Goal: Information Seeking & Learning: Learn about a topic

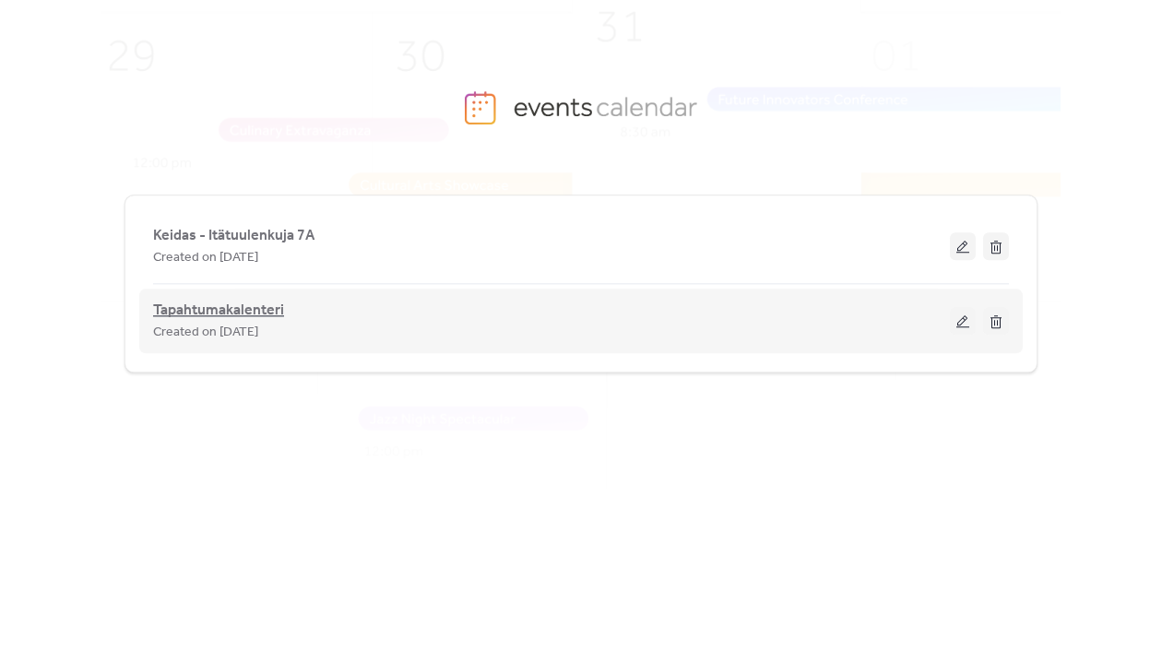
click at [226, 303] on span "Tapahtumakalenteri" at bounding box center [218, 311] width 131 height 22
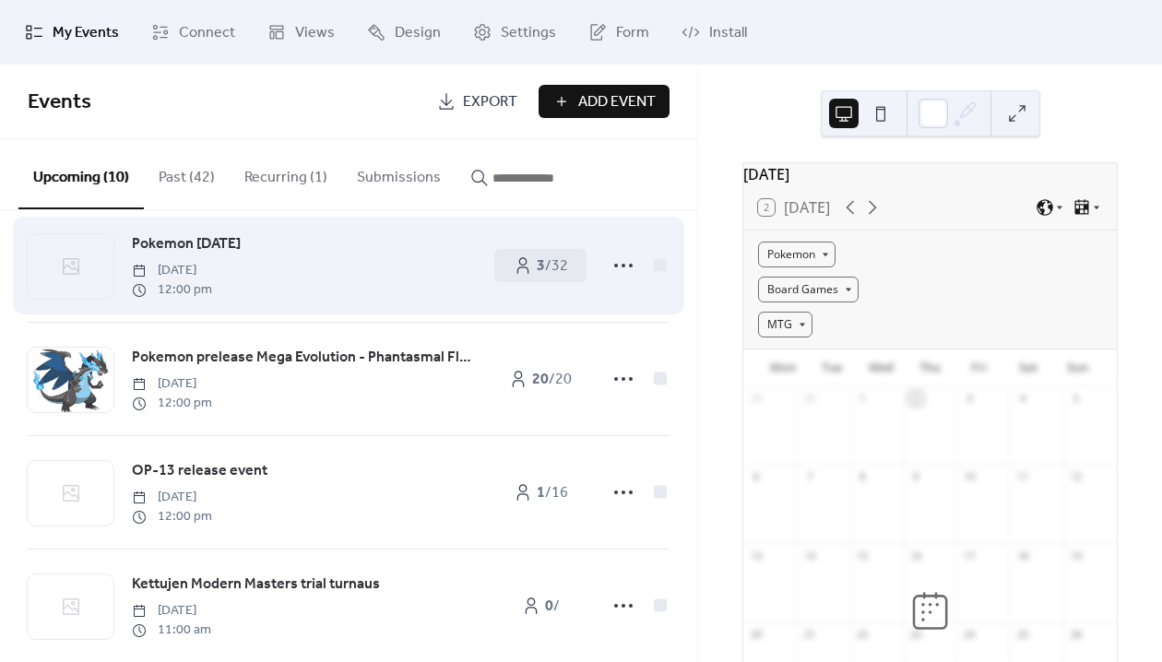
scroll to position [203, 0]
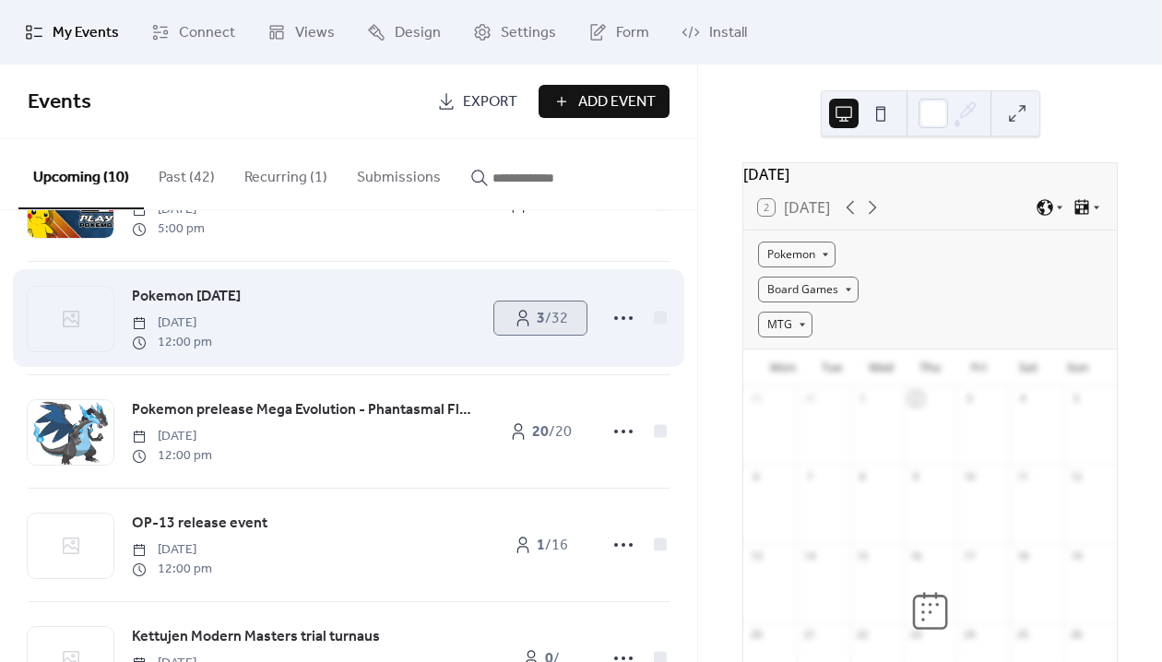
click at [550, 323] on span "3 / 32" at bounding box center [552, 319] width 31 height 22
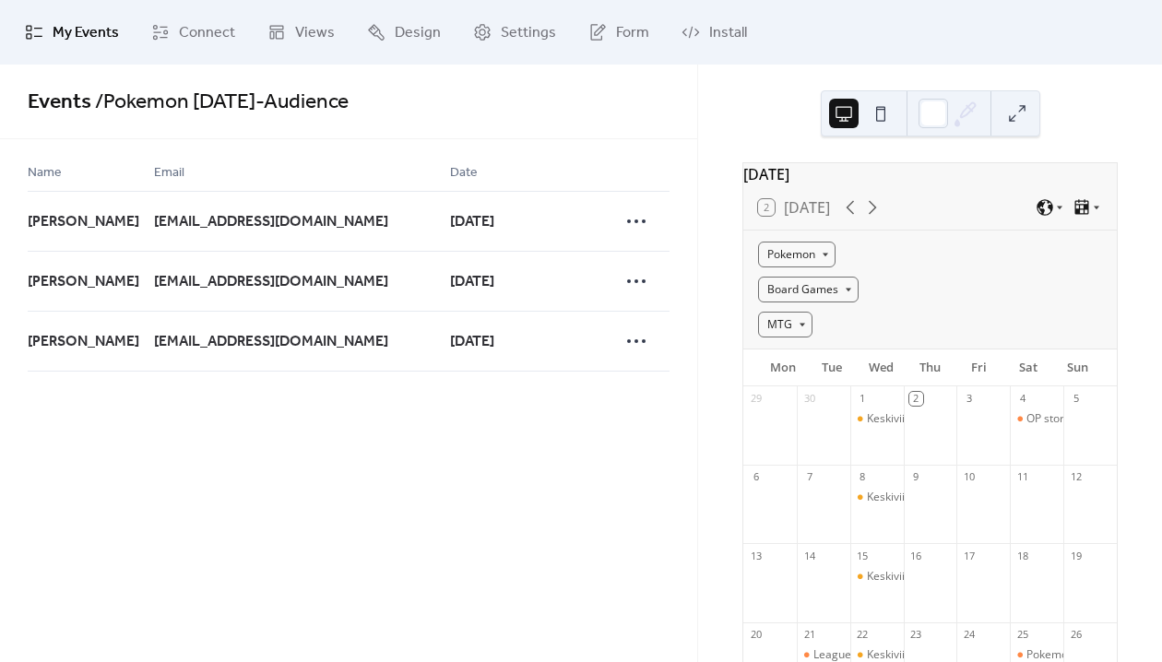
click at [89, 31] on span "My Events" at bounding box center [86, 33] width 66 height 22
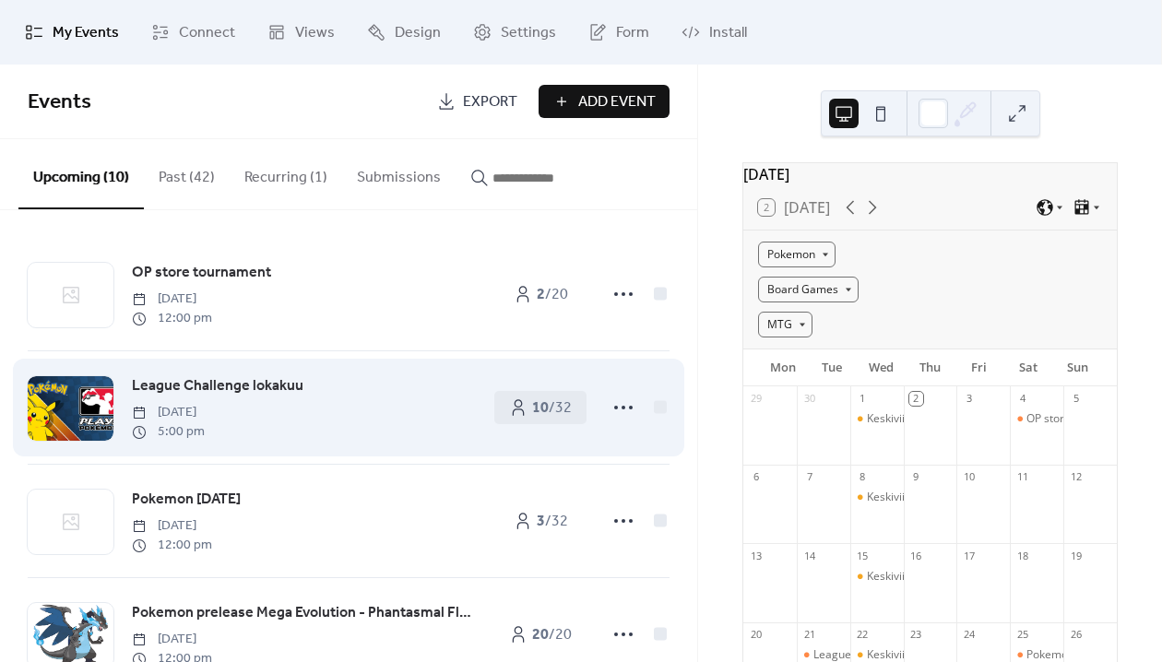
scroll to position [330, 0]
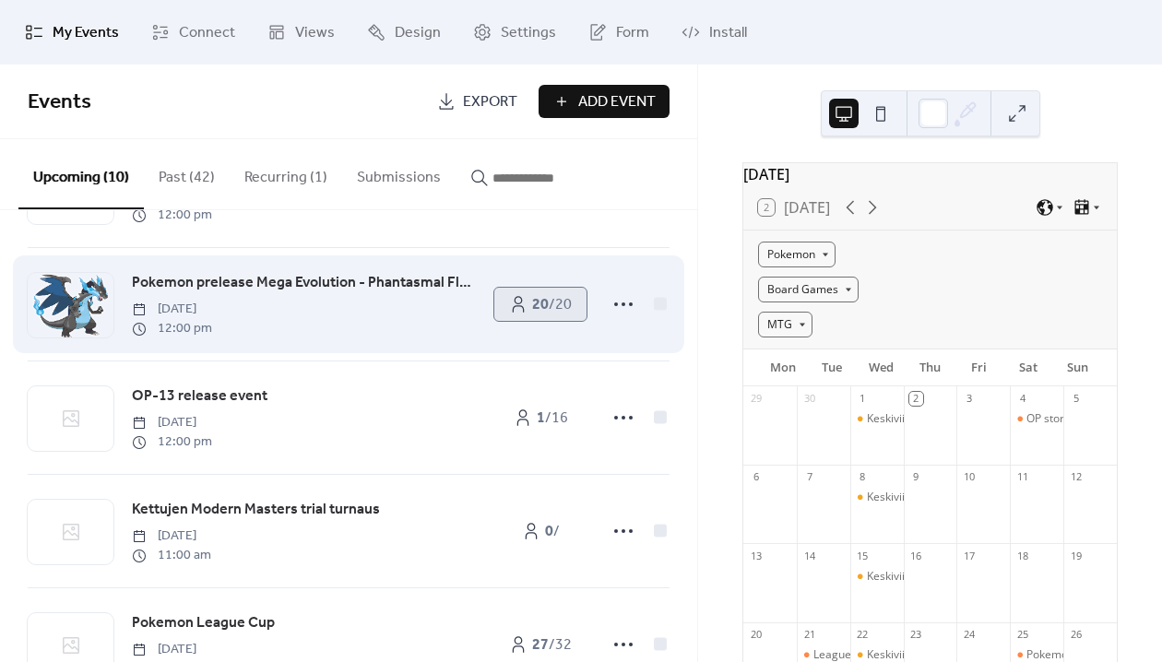
click at [532, 302] on b "20" at bounding box center [540, 304] width 17 height 29
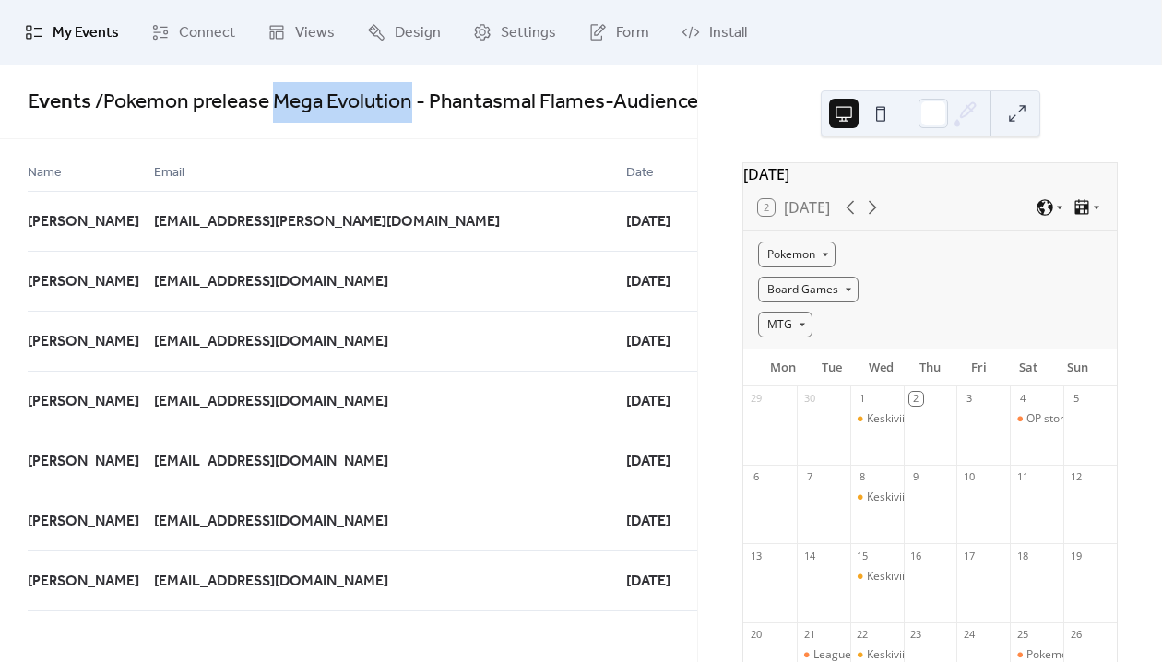
drag, startPoint x: 278, startPoint y: 100, endPoint x: 418, endPoint y: 109, distance: 139.5
click at [418, 109] on span "/ Pokemon prelease Mega Evolution - Phantasmal Flames - Audience" at bounding box center [394, 102] width 607 height 41
drag, startPoint x: 435, startPoint y: 95, endPoint x: 631, endPoint y: 119, distance: 196.9
click at [631, 119] on span "/ Pokemon prelease Mega Evolution - Phantasmal Flames - Audience" at bounding box center [394, 102] width 607 height 41
click at [372, 99] on span "/ Pokemon prelease Mega Evolution - Phantasmal Flames - Audience" at bounding box center [394, 102] width 607 height 41
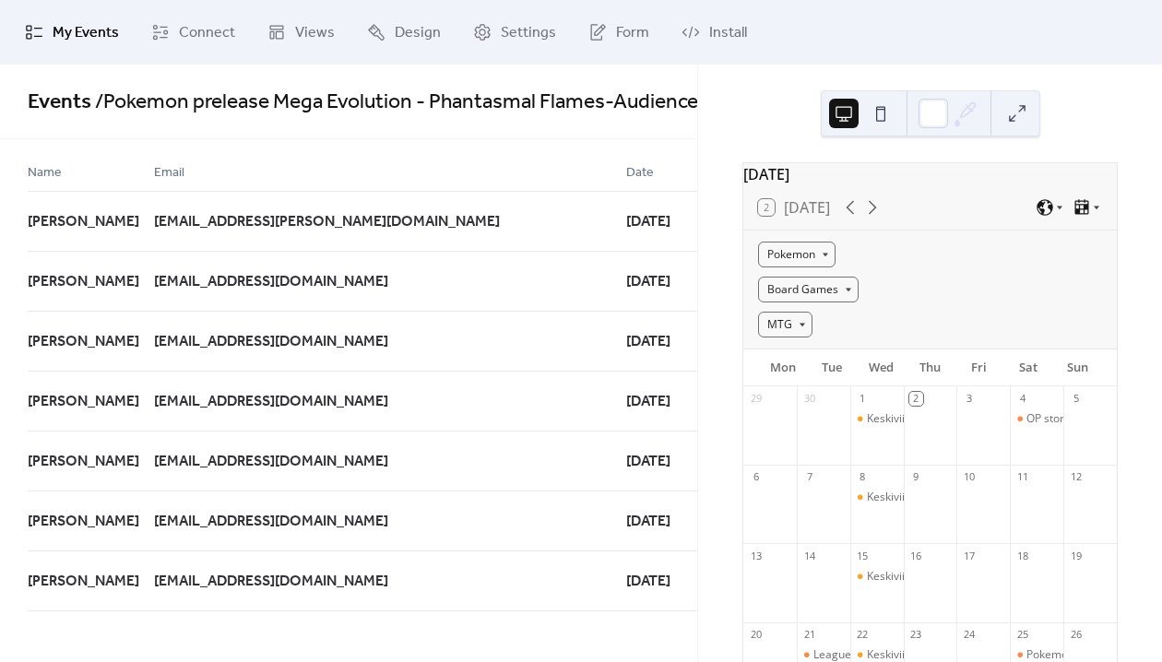
scroll to position [299, 0]
